Goal: Information Seeking & Learning: Find specific page/section

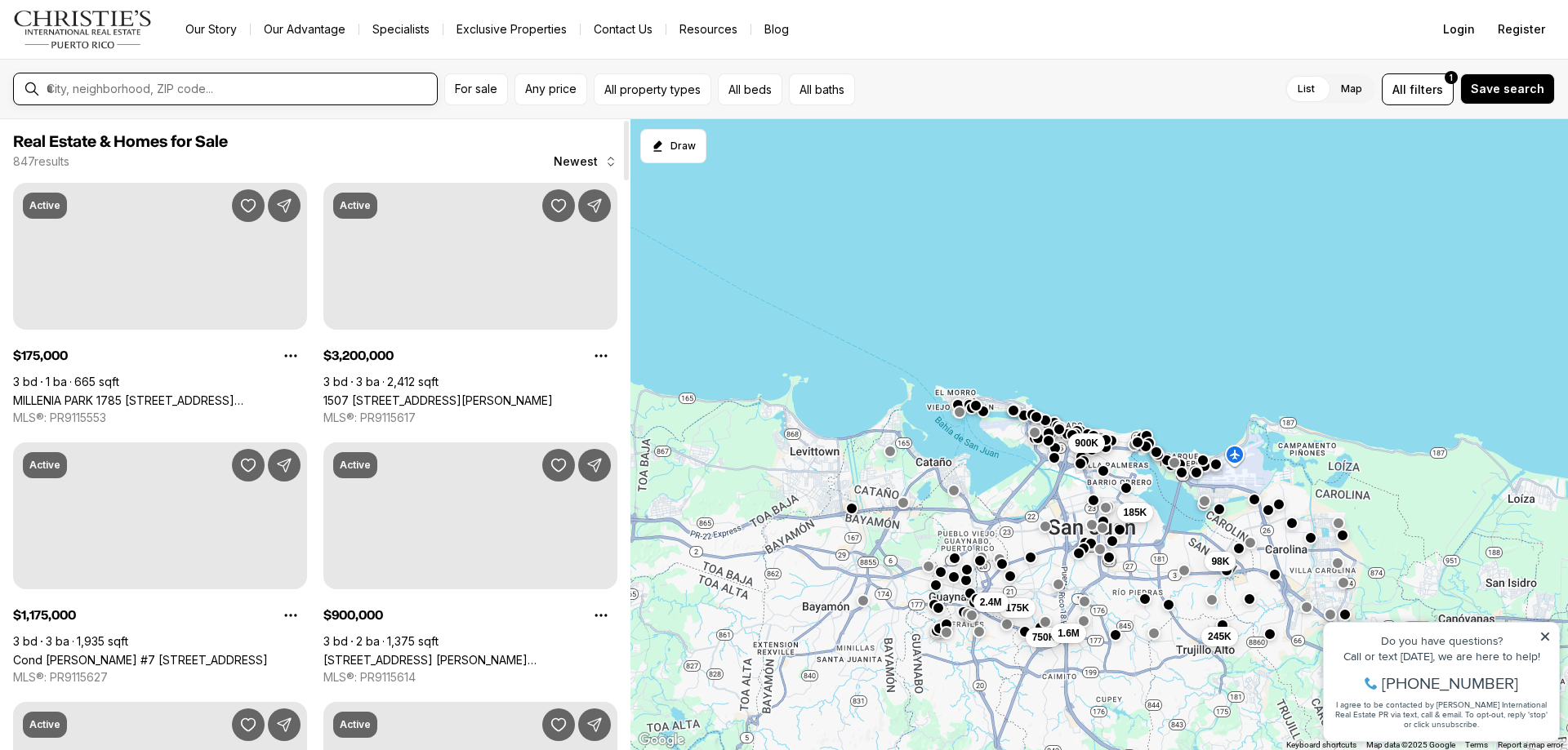
click at [99, 92] on input "text" at bounding box center [238, 89] width 384 height 15
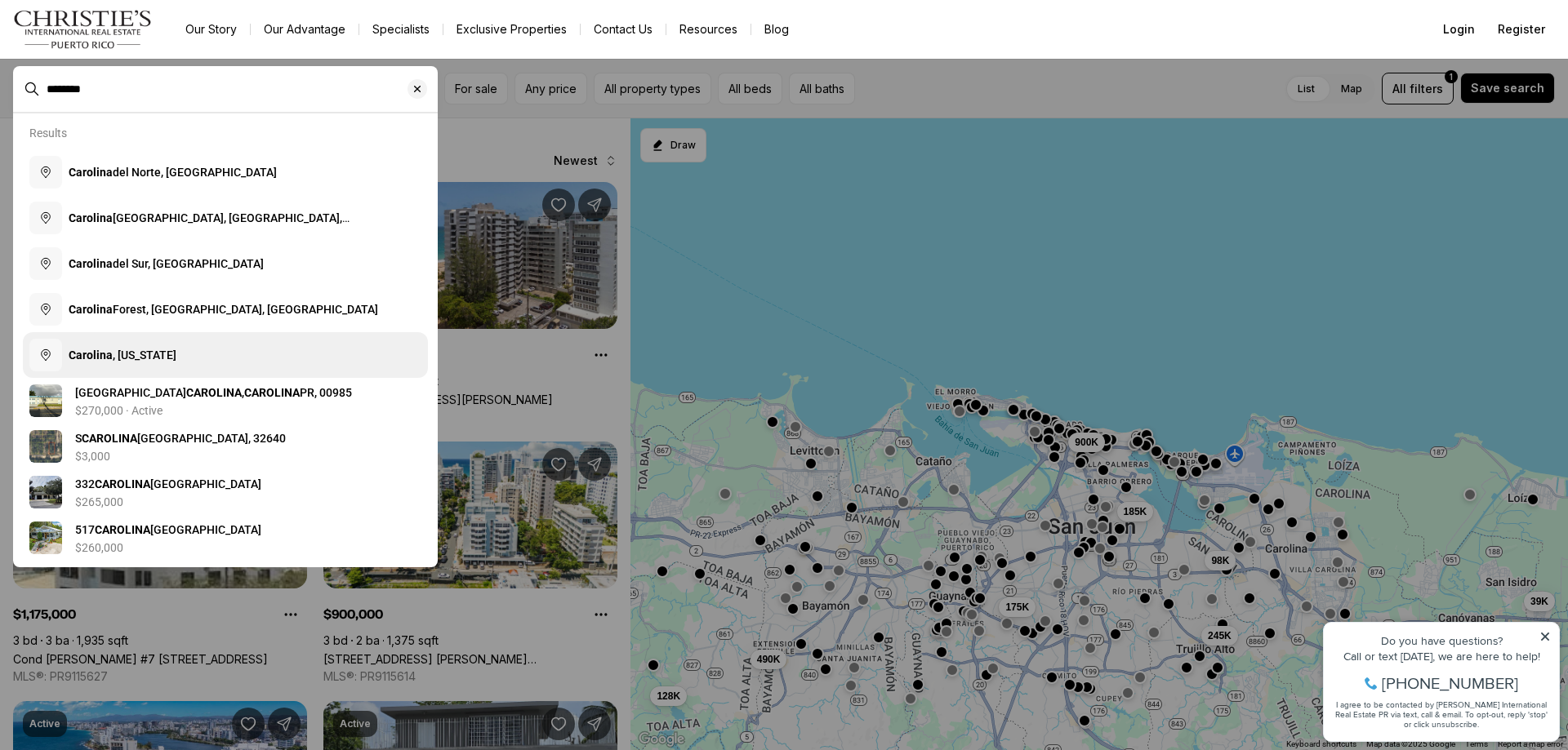
type input "********"
click at [127, 369] on button "[GEOGRAPHIC_DATA] , [US_STATE]" at bounding box center [224, 355] width 405 height 46
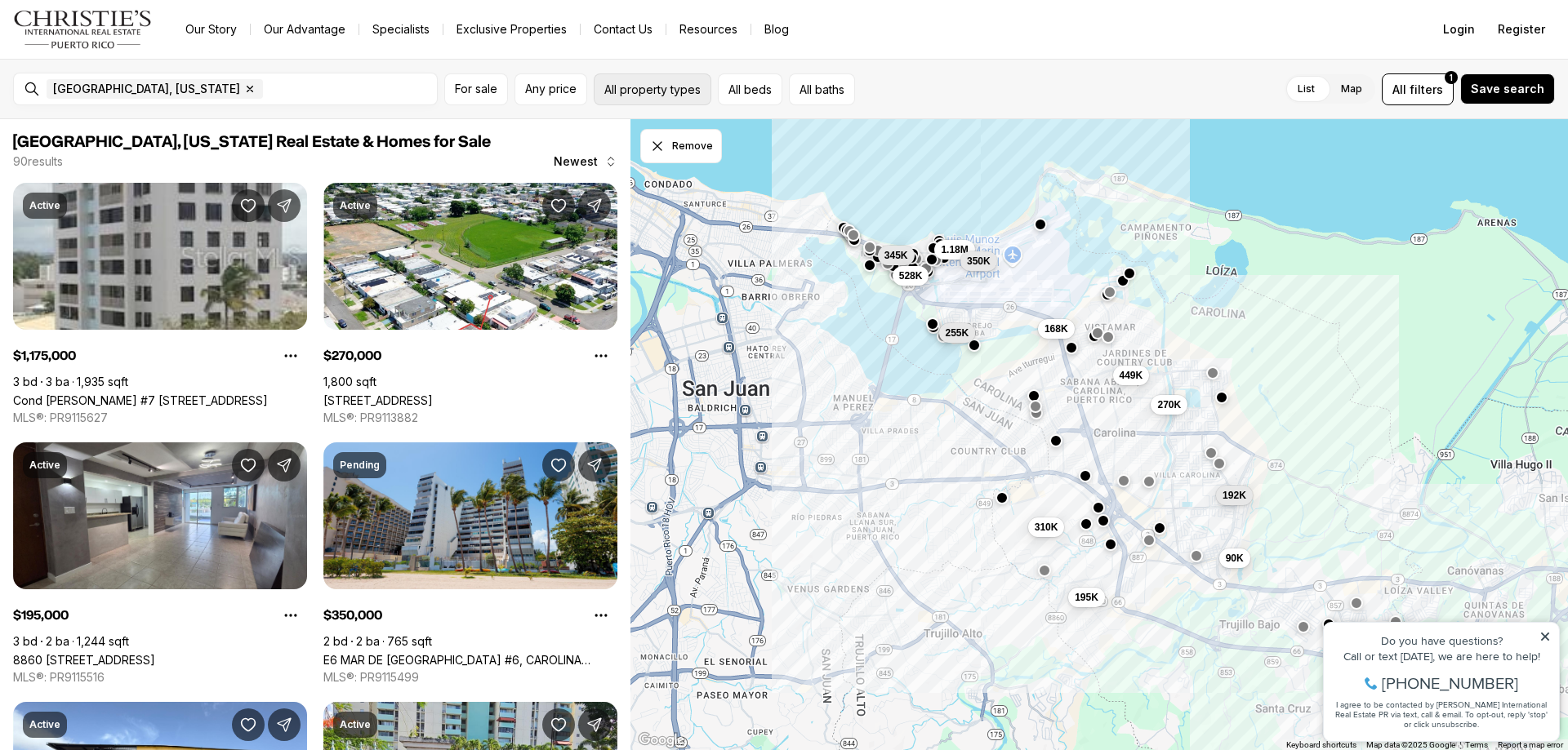
click at [667, 96] on button "All property types" at bounding box center [653, 89] width 117 height 32
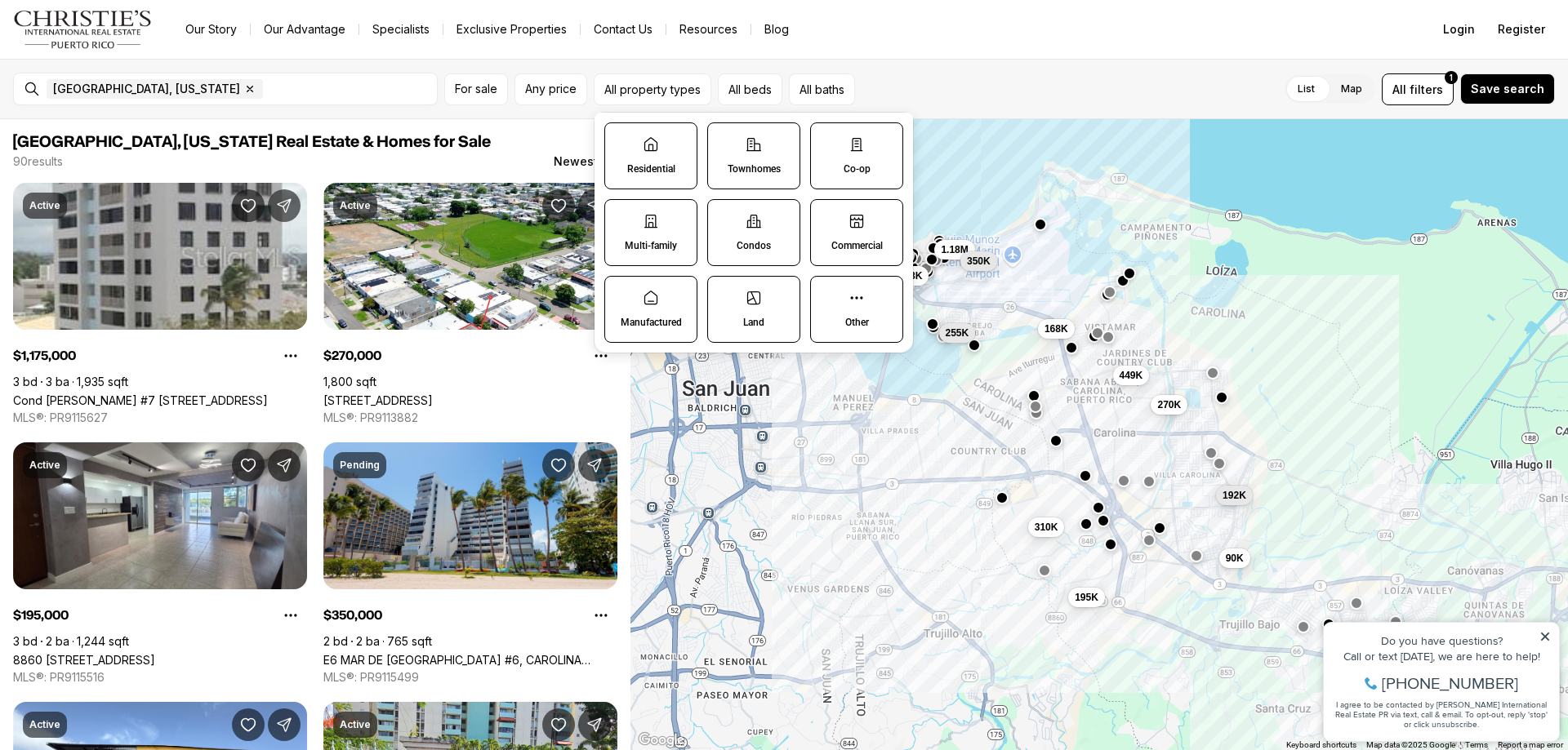
click at [651, 161] on label "Residential" at bounding box center [651, 156] width 93 height 67
click at [622, 140] on button "Residential" at bounding box center [613, 131] width 16 height 16
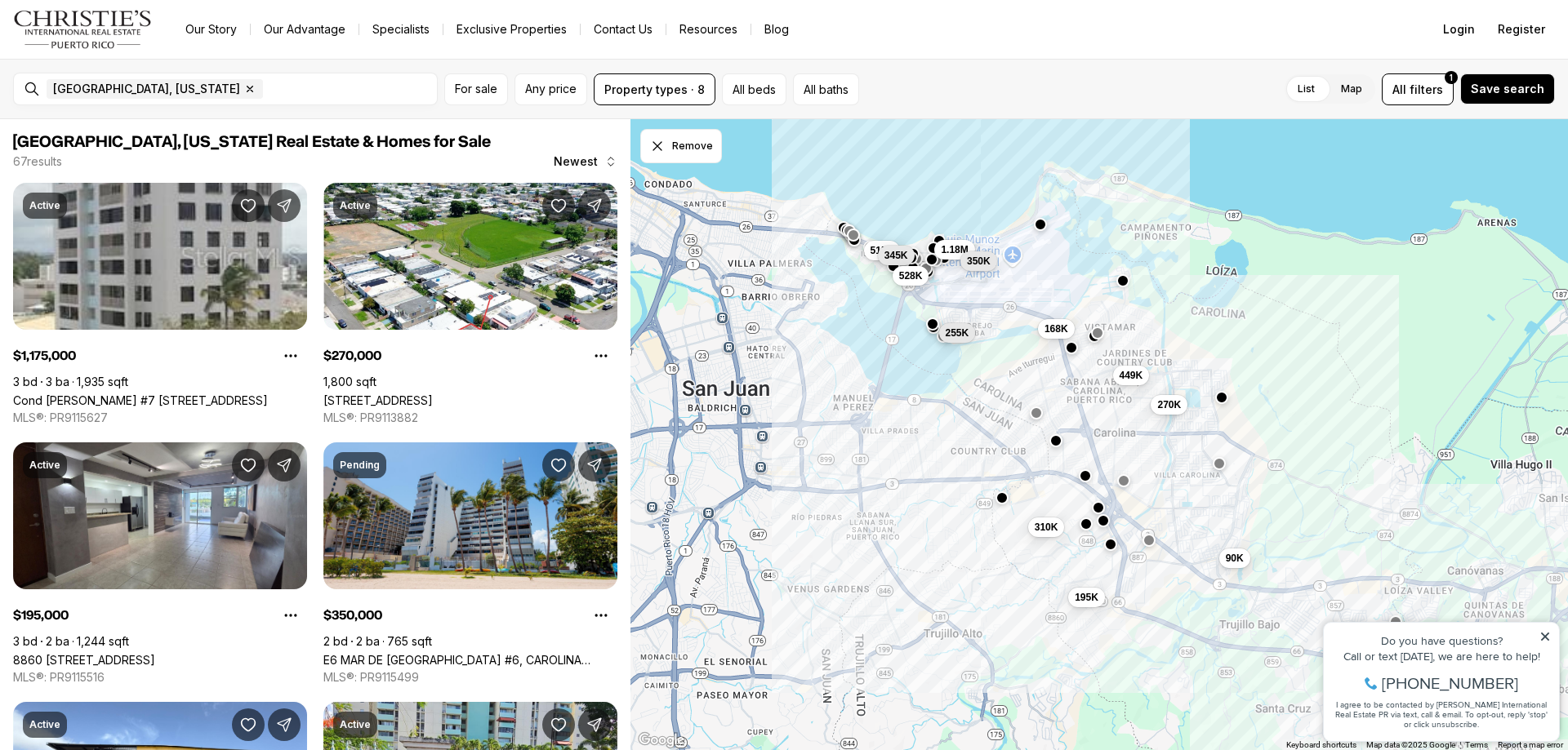
click at [919, 82] on div "List Map List Map All filters 1 Save search" at bounding box center [1211, 89] width 689 height 32
click at [529, 85] on span "Any price" at bounding box center [551, 89] width 52 height 13
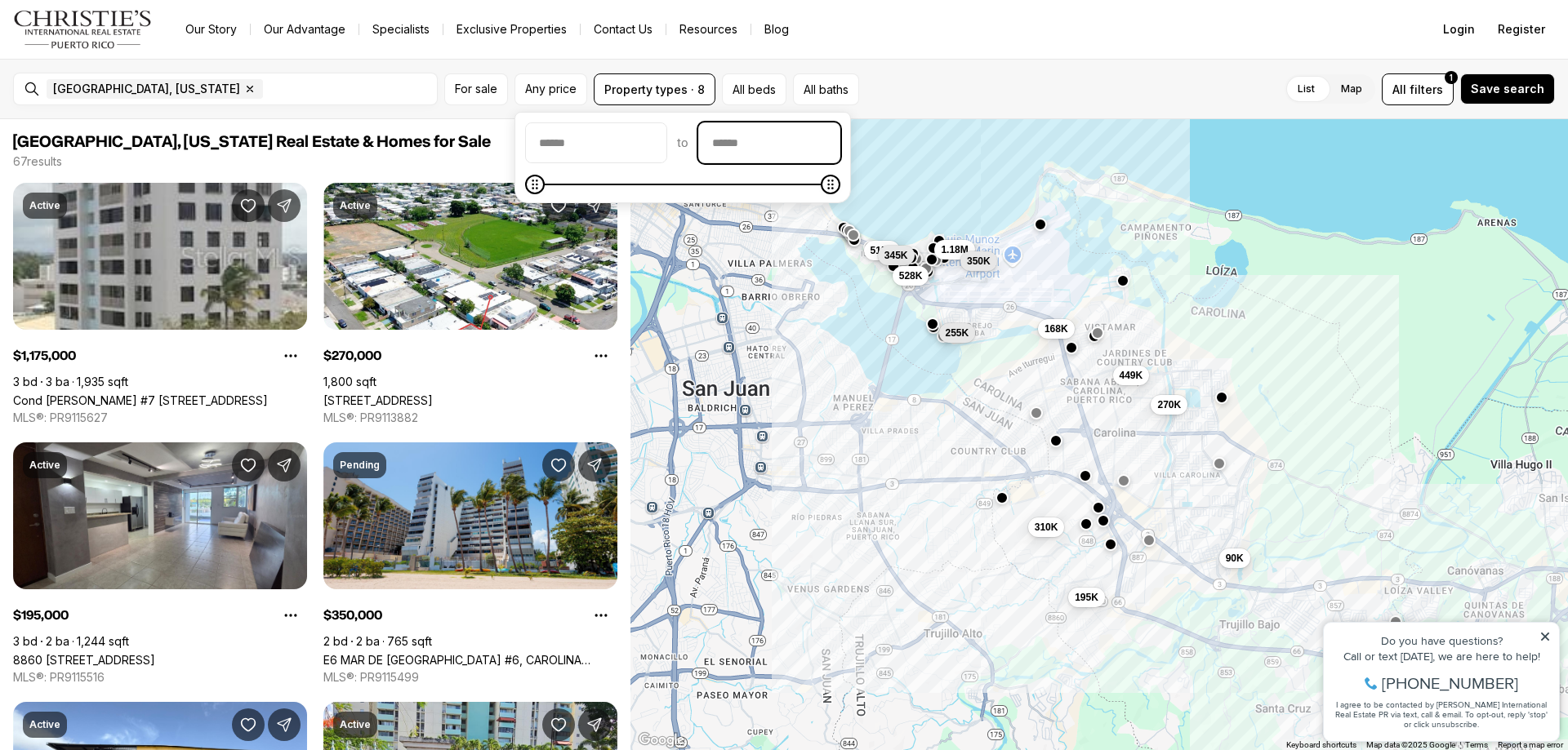
click at [779, 148] on input "priceMax" at bounding box center [769, 142] width 141 height 39
type input "********"
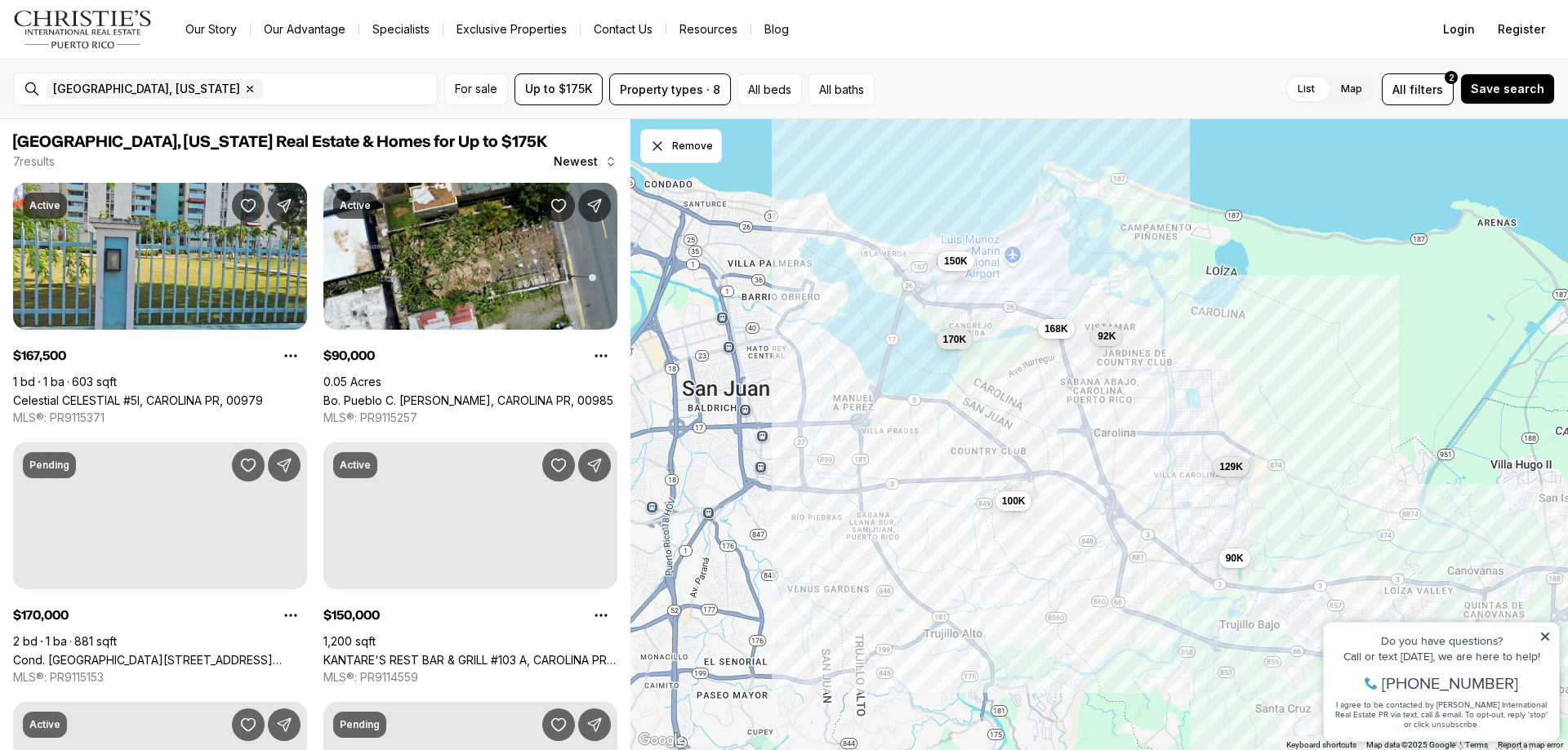
click at [992, 80] on div "List Map List Map All filters 2 Save search" at bounding box center [1218, 89] width 673 height 32
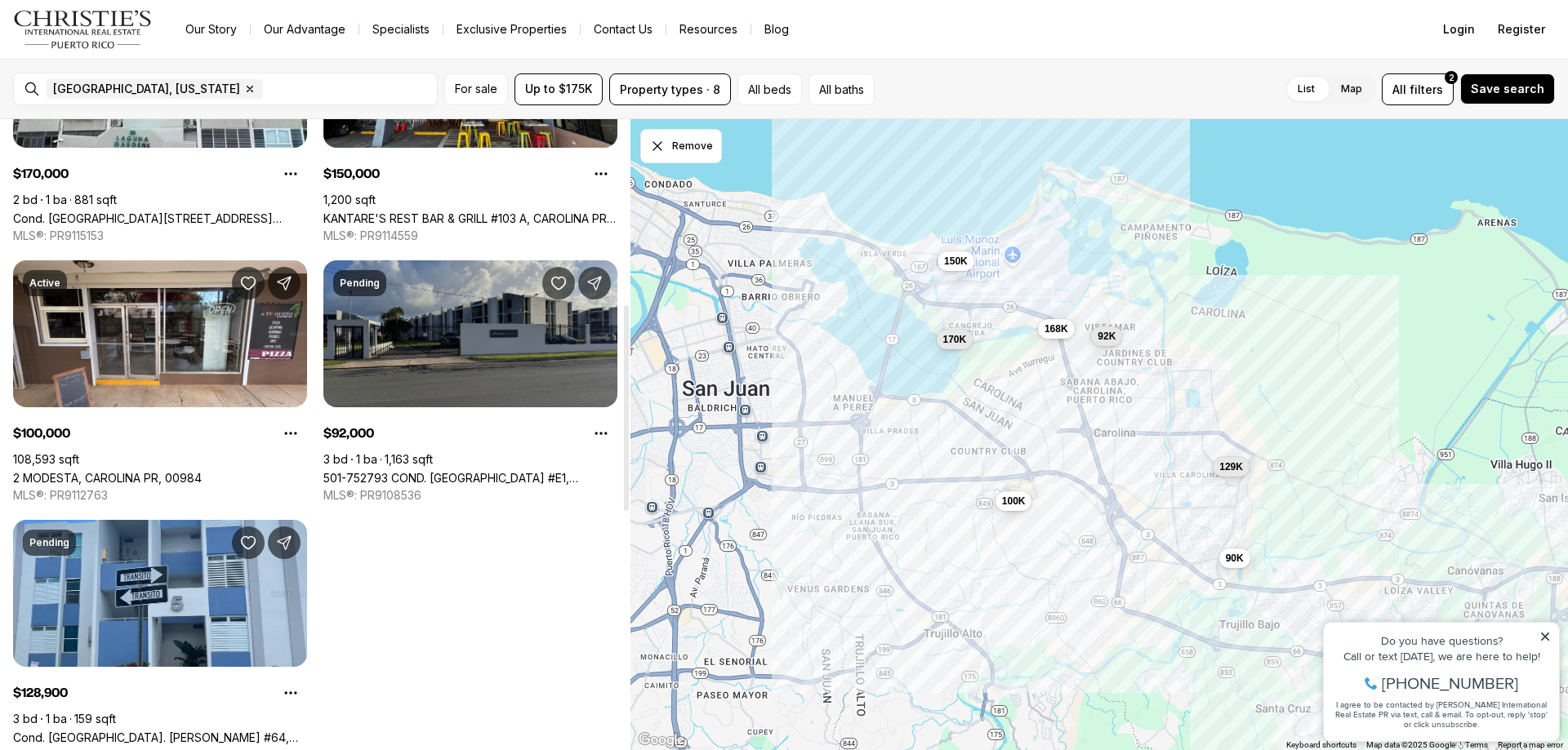
scroll to position [571, 0]
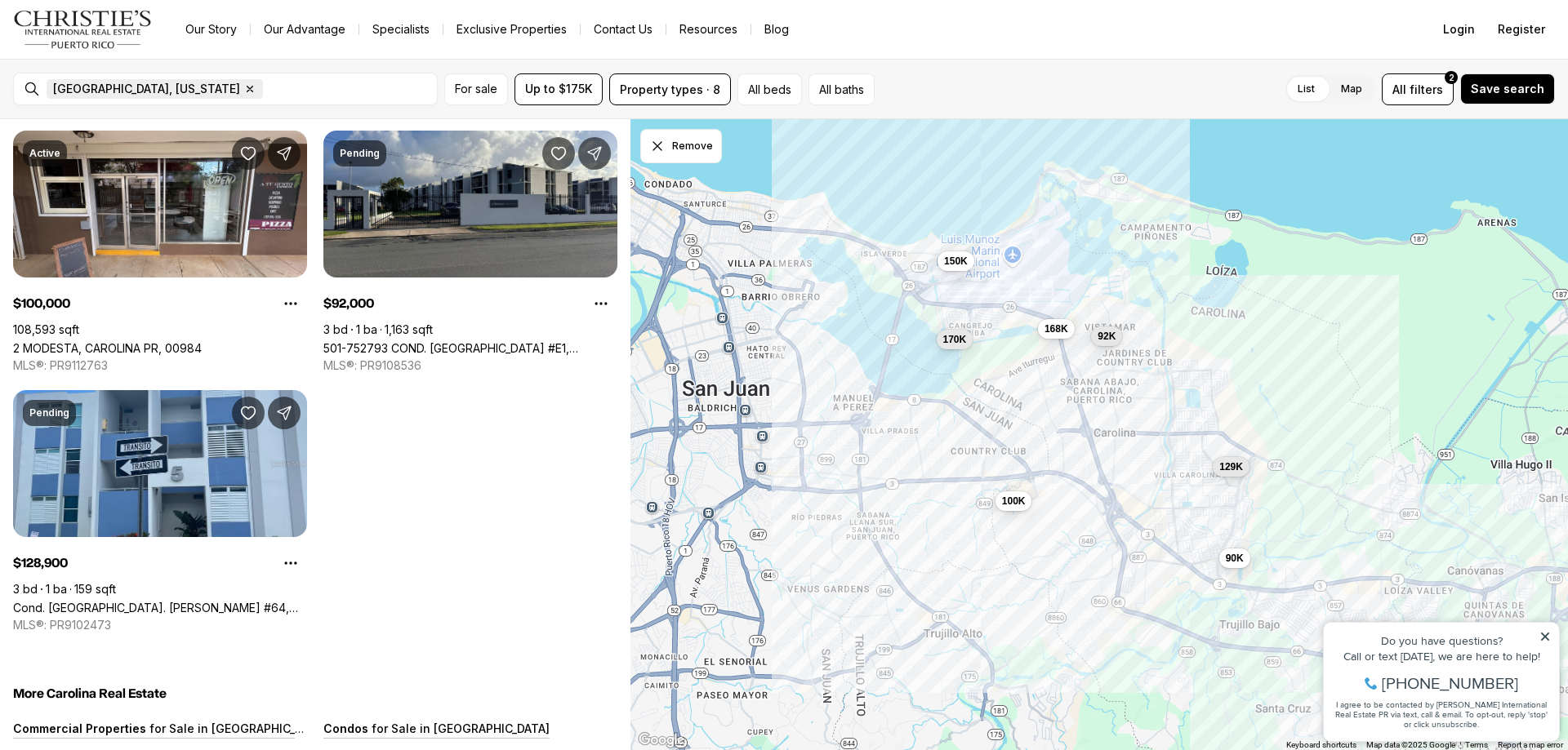
click at [243, 85] on icon "button" at bounding box center [250, 89] width 13 height 13
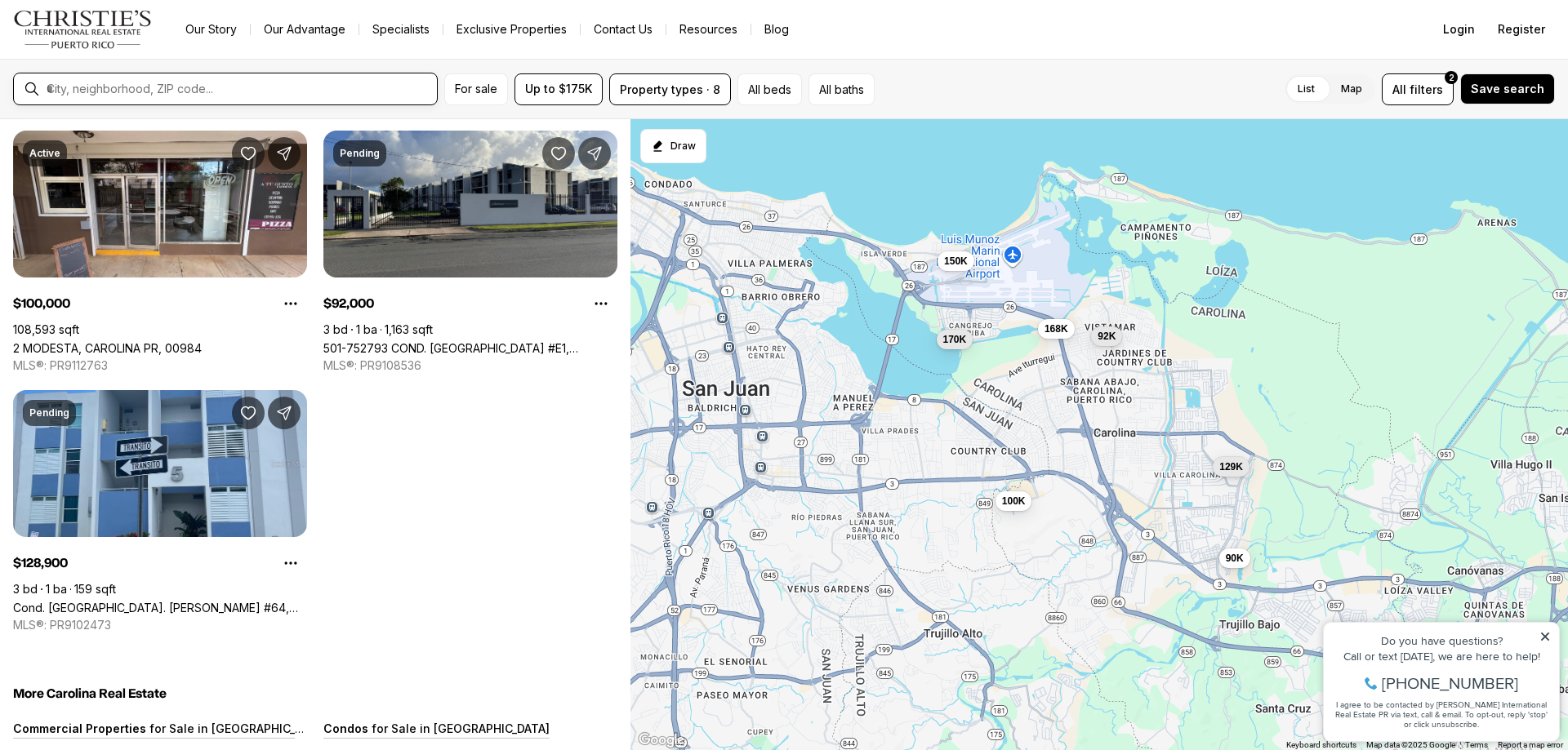
click at [178, 85] on input "text" at bounding box center [238, 89] width 384 height 15
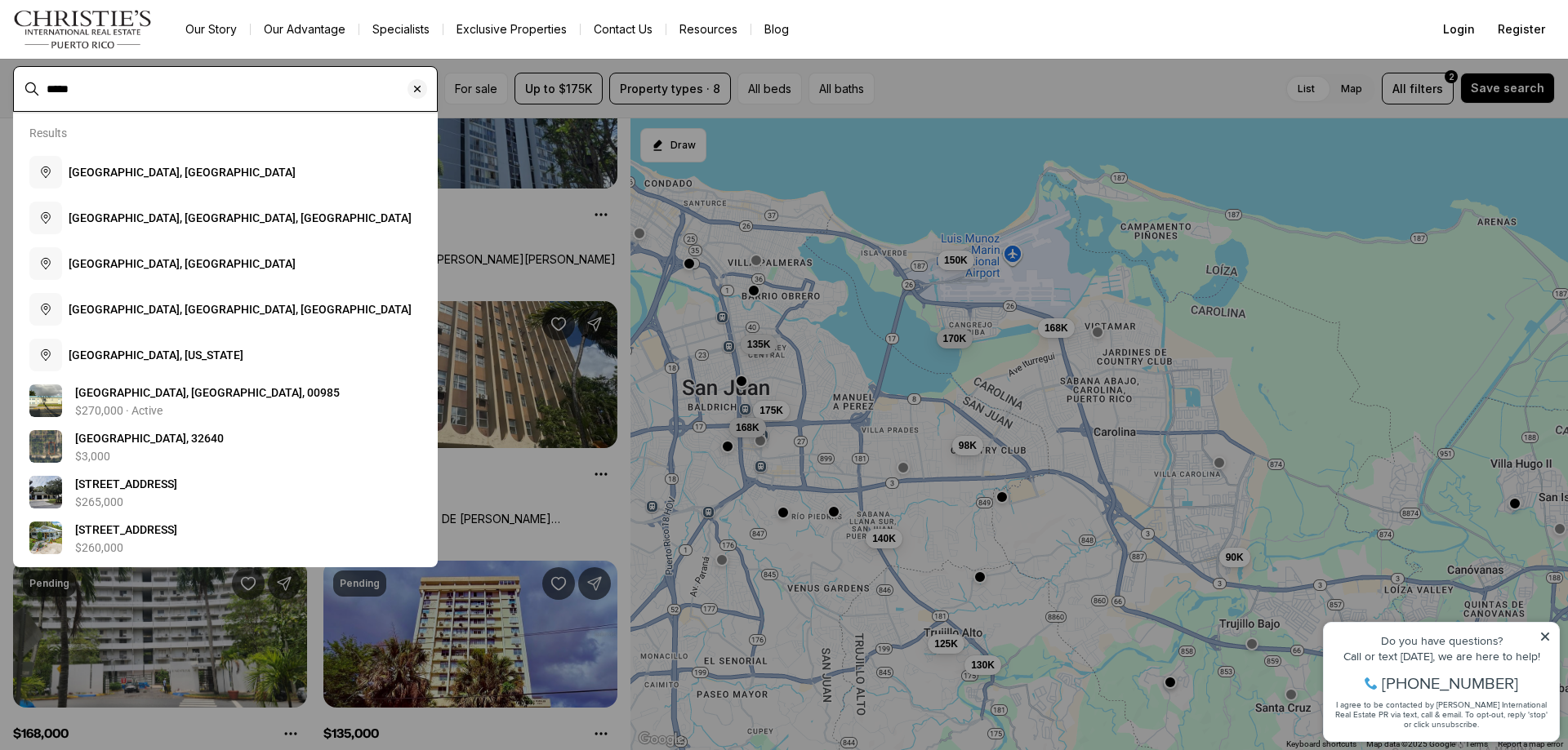
scroll to position [1, 0]
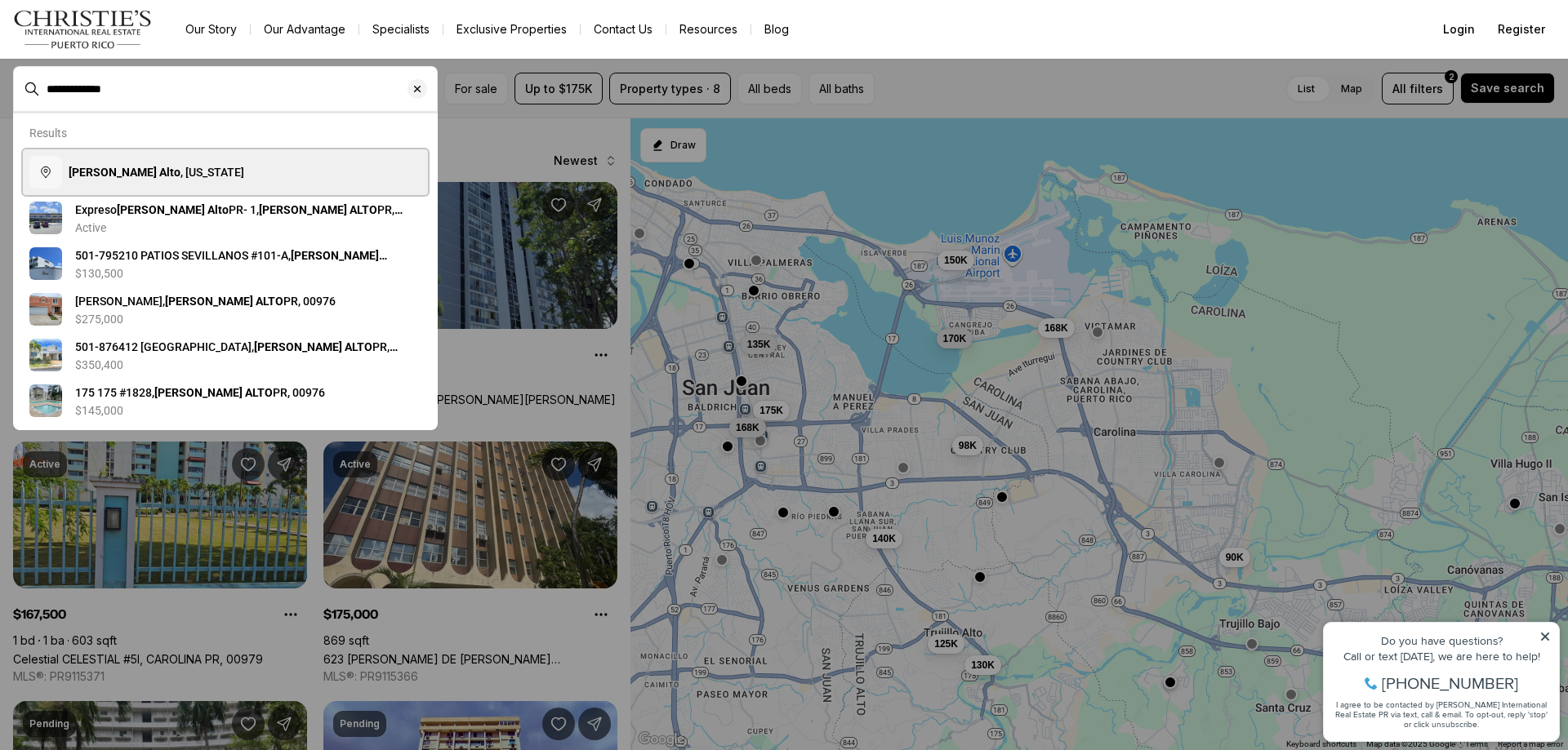
click at [142, 171] on span "[PERSON_NAME][GEOGRAPHIC_DATA] , [US_STATE]" at bounding box center [155, 172] width 175 height 13
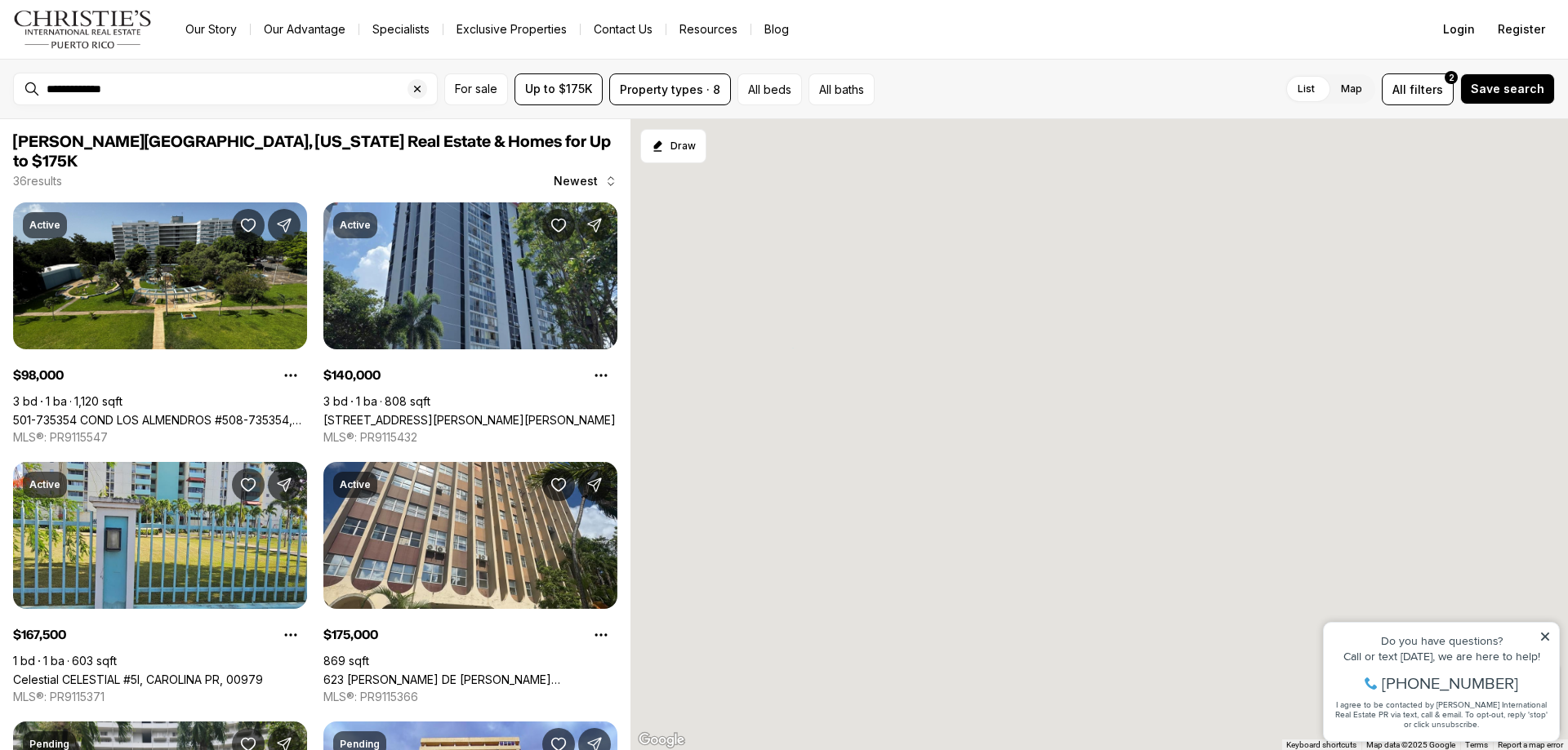
type input "**********"
